Goal: Information Seeking & Learning: Understand process/instructions

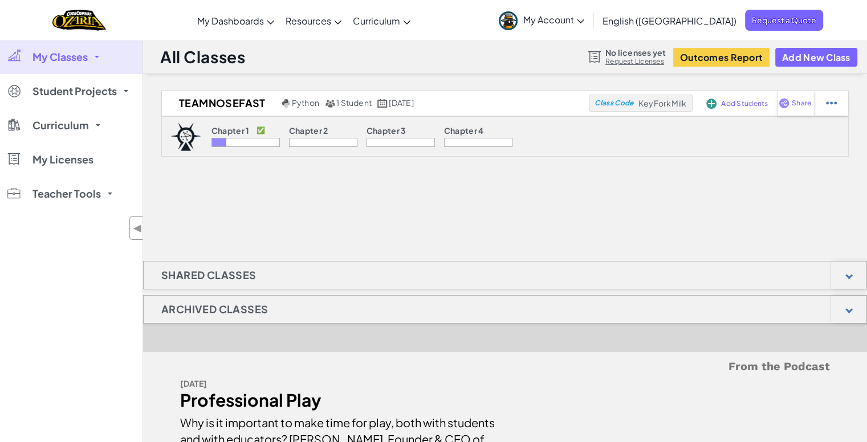
click at [93, 58] on link "My Classes" at bounding box center [71, 57] width 143 height 34
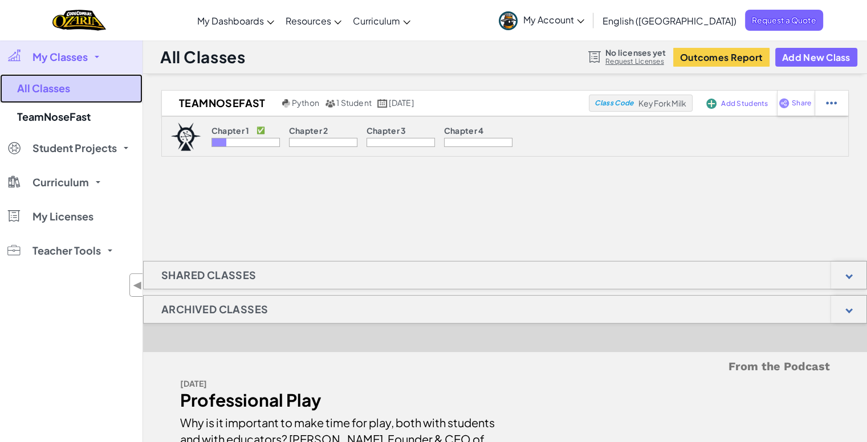
click at [46, 90] on link "All Classes" at bounding box center [71, 88] width 143 height 29
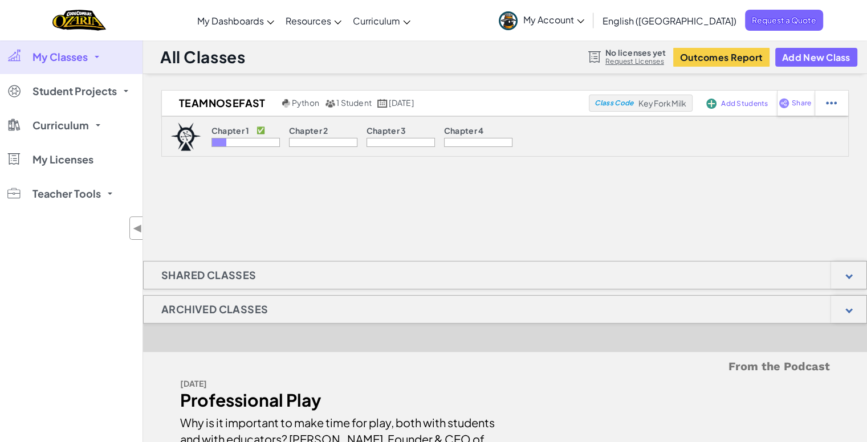
click at [95, 59] on link "My Classes" at bounding box center [71, 57] width 143 height 34
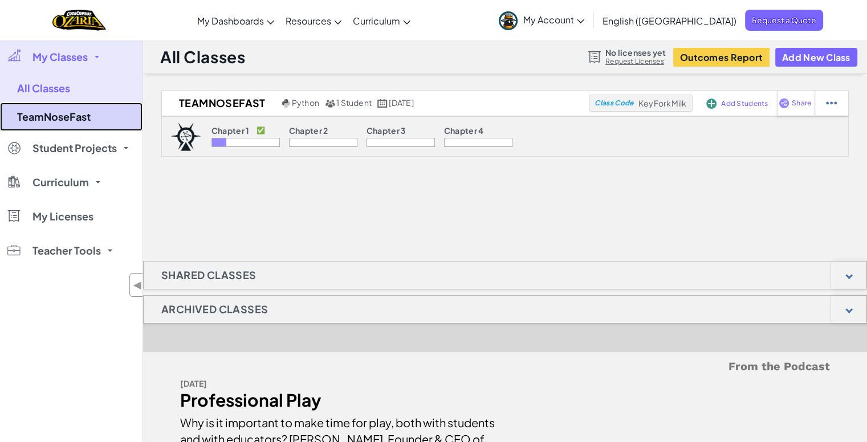
click at [75, 103] on link "TeamNoseFast" at bounding box center [71, 117] width 143 height 29
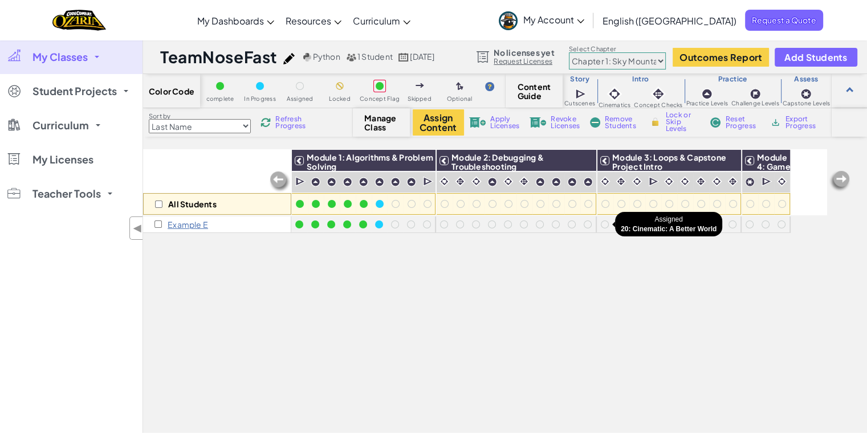
click at [605, 224] on div at bounding box center [605, 225] width 8 height 8
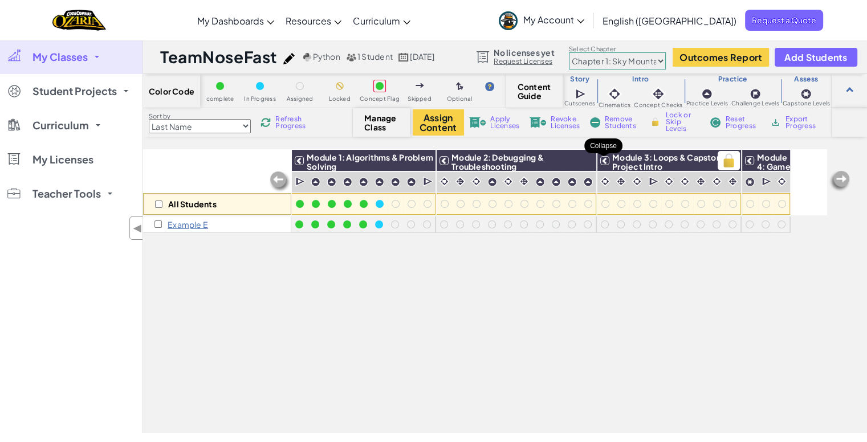
click at [601, 159] on icon at bounding box center [605, 161] width 8 height 8
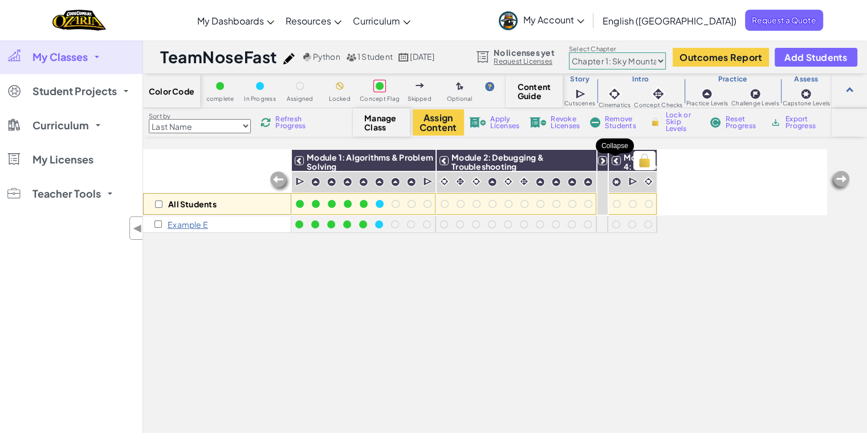
click at [613, 162] on icon at bounding box center [616, 161] width 8 height 8
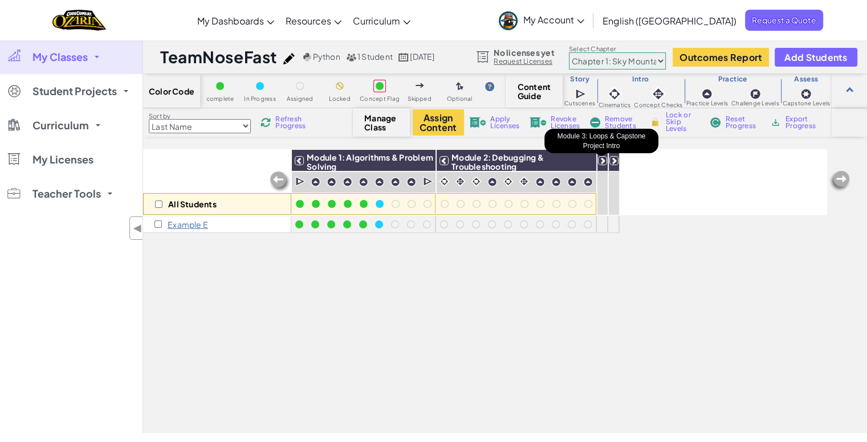
click at [604, 161] on icon at bounding box center [603, 161] width 8 height 8
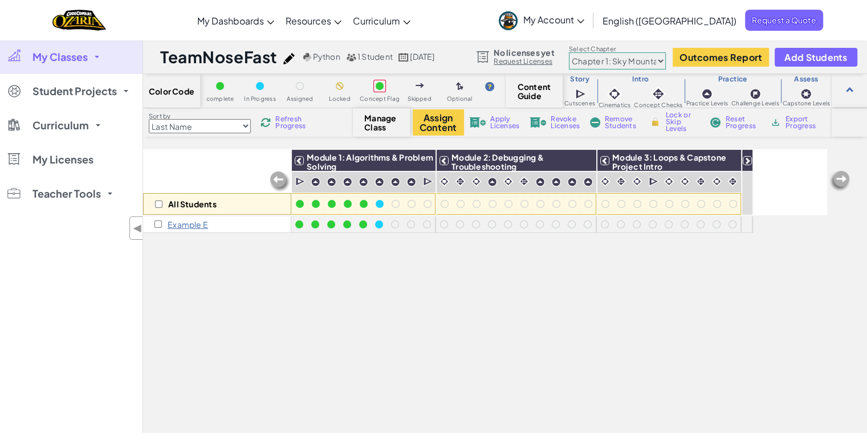
click at [747, 165] on div "Module 4: Game Design & Capstone Project" at bounding box center [766, 161] width 48 height 22
click at [746, 160] on icon at bounding box center [747, 161] width 8 height 8
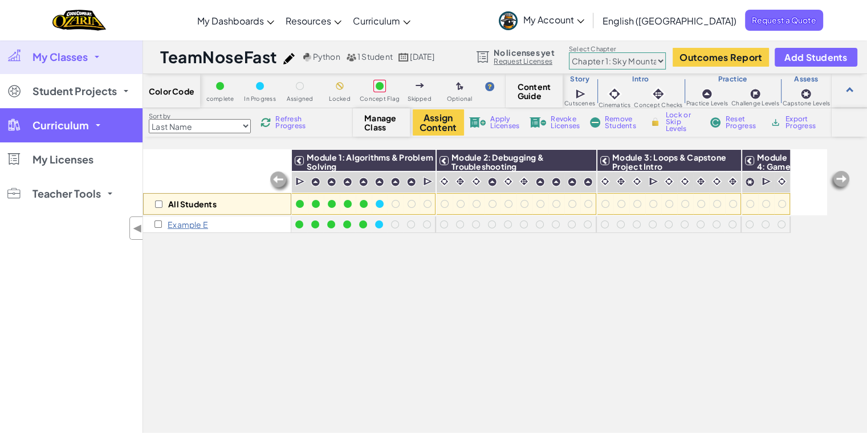
click at [95, 121] on link "Curriculum" at bounding box center [71, 125] width 143 height 34
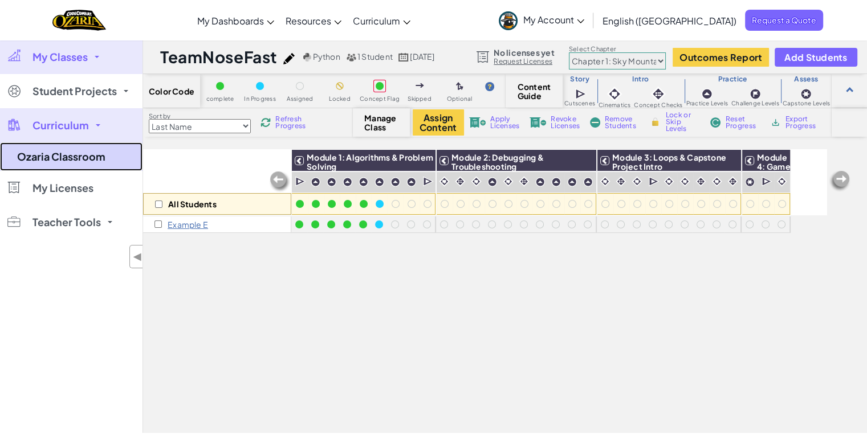
click at [78, 156] on link "Ozaria Classroom" at bounding box center [71, 157] width 143 height 29
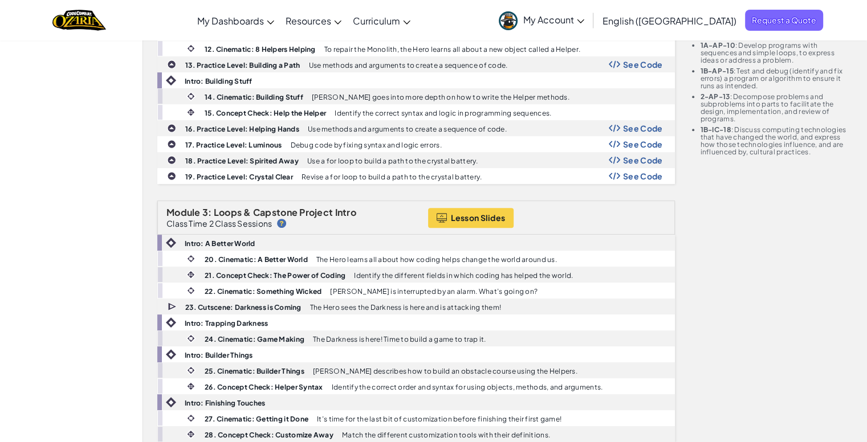
scroll to position [493, 0]
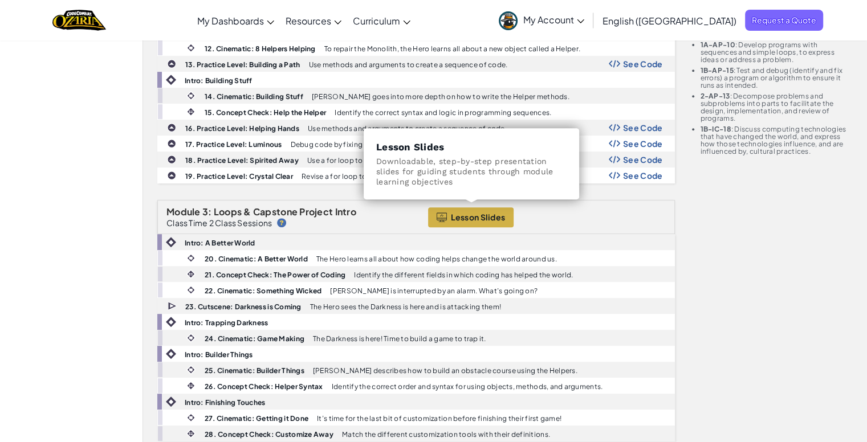
click at [453, 213] on span "Lesson Slides" at bounding box center [478, 217] width 55 height 9
